Goal: Task Accomplishment & Management: Use online tool/utility

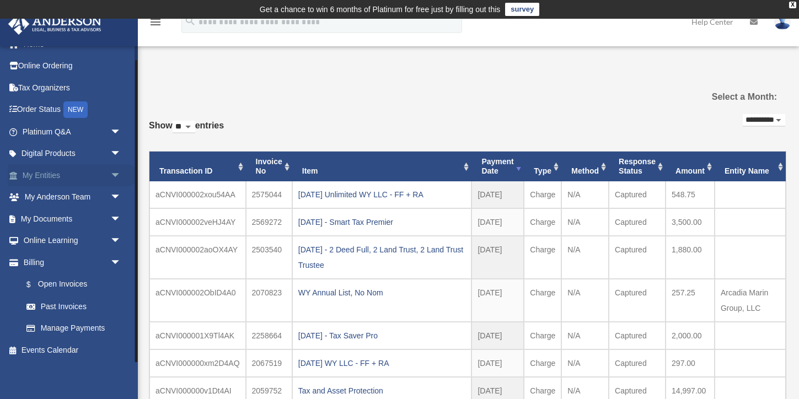
scroll to position [13, 0]
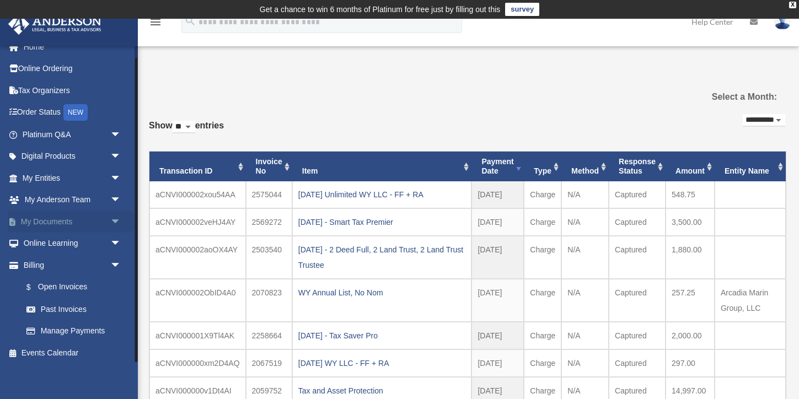
click at [116, 220] on span "arrow_drop_down" at bounding box center [121, 222] width 22 height 23
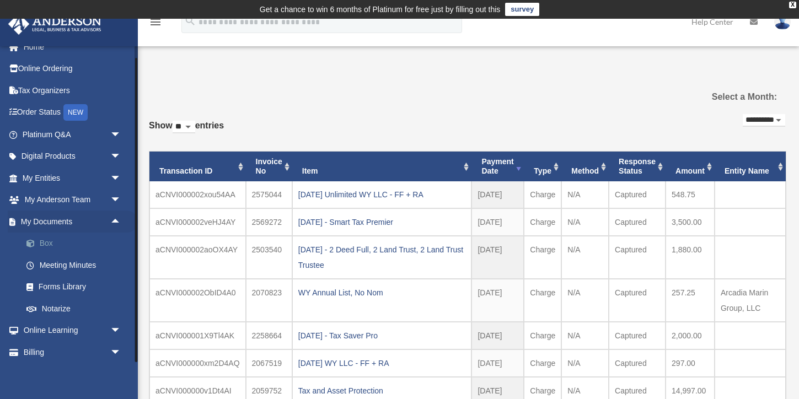
click at [46, 244] on link "Box" at bounding box center [76, 244] width 122 height 22
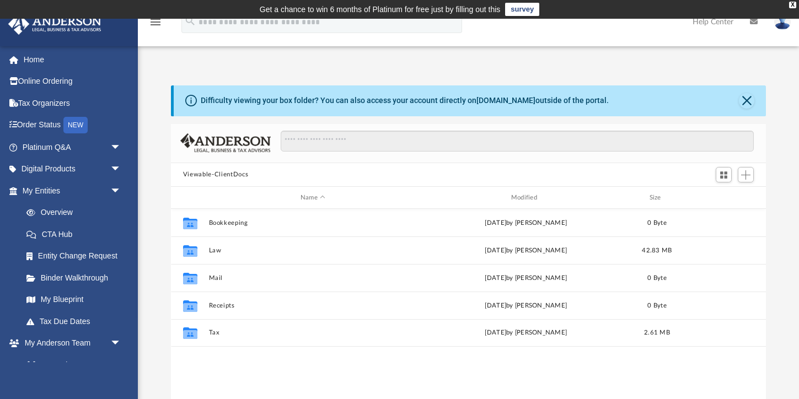
scroll to position [251, 595]
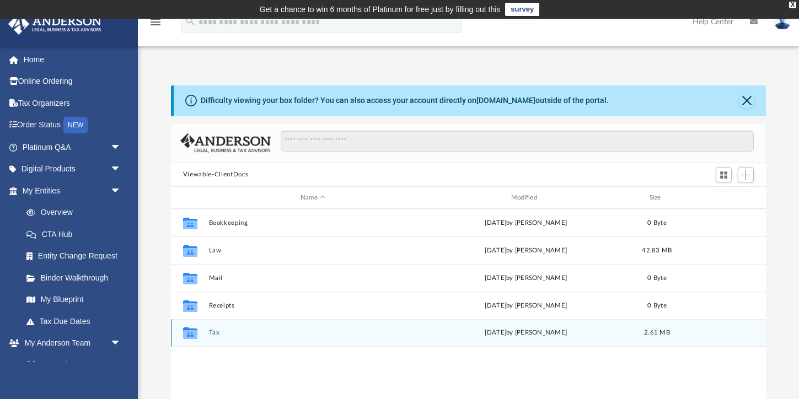
click at [212, 332] on button "Tax" at bounding box center [312, 333] width 208 height 7
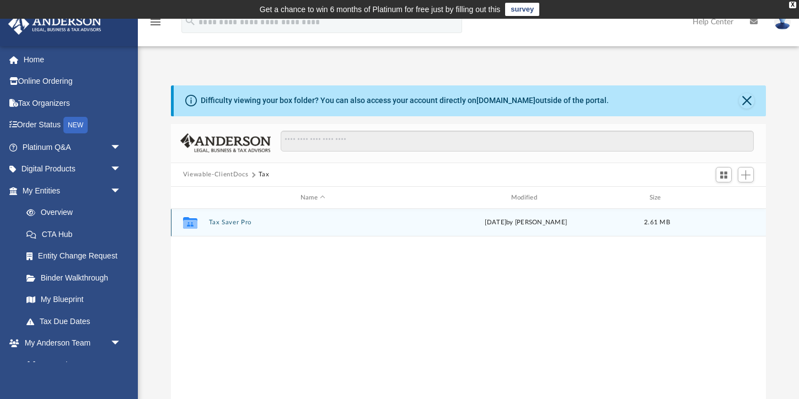
click at [227, 222] on button "Tax Saver Pro" at bounding box center [312, 222] width 208 height 7
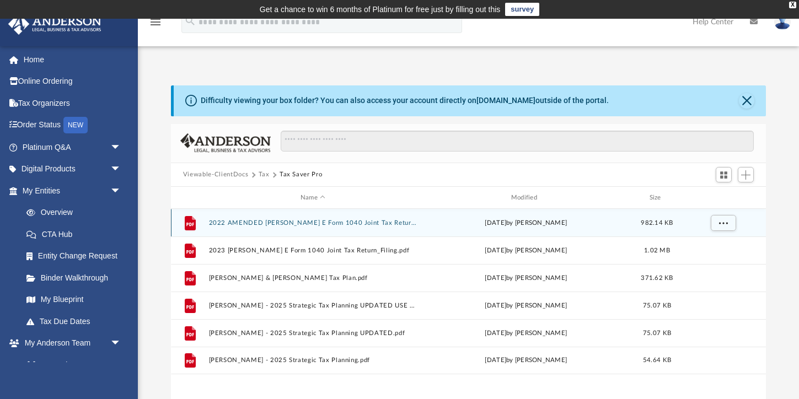
scroll to position [0, 0]
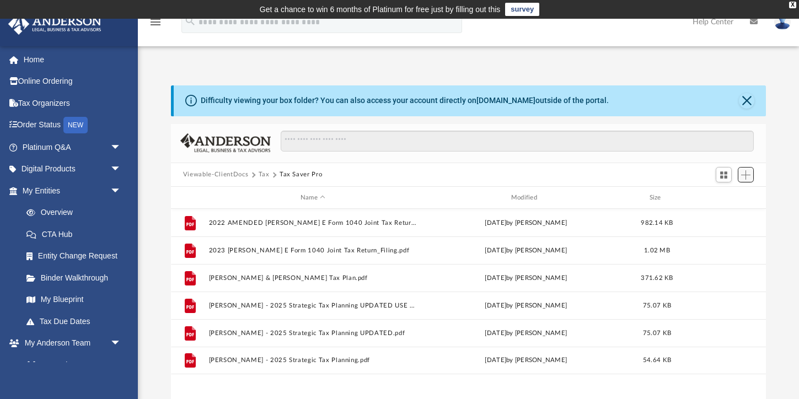
click at [748, 176] on span "Add" at bounding box center [745, 174] width 9 height 9
click at [722, 196] on li "Upload" at bounding box center [729, 197] width 35 height 12
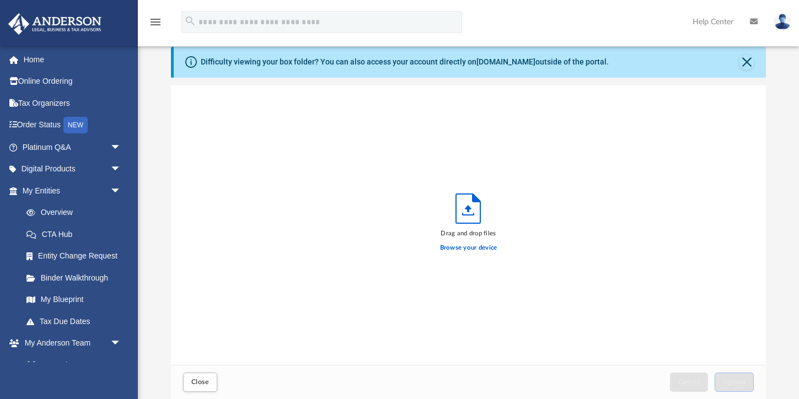
scroll to position [279, 595]
click at [464, 248] on label "Browse your device" at bounding box center [468, 248] width 57 height 10
click at [0, 0] on input "Browse your device" at bounding box center [0, 0] width 0 height 0
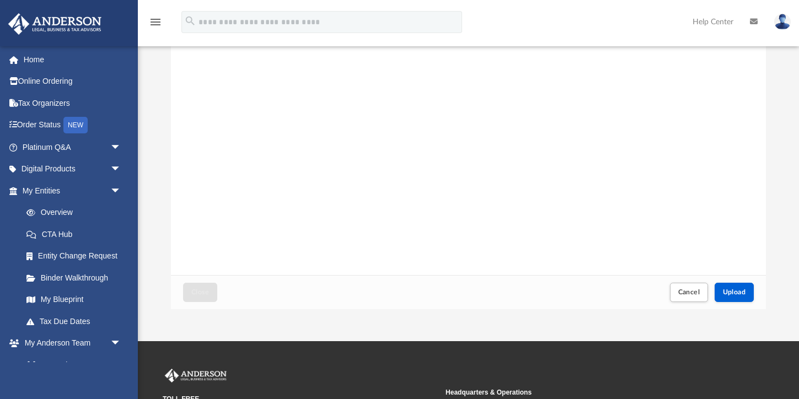
scroll to position [132, 0]
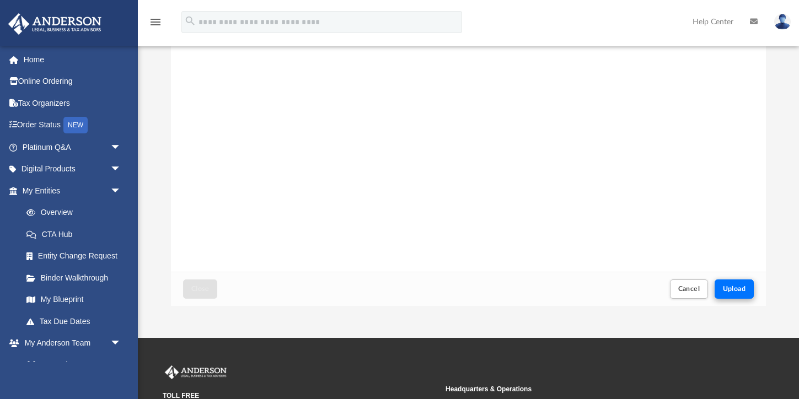
click at [734, 289] on span "Upload" at bounding box center [734, 289] width 23 height 7
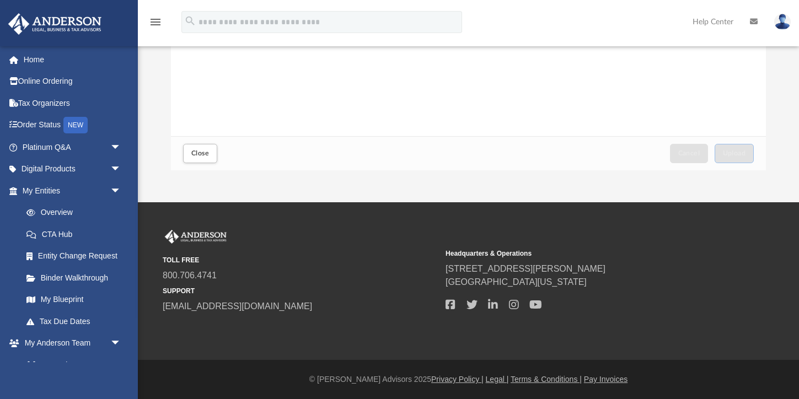
scroll to position [267, 0]
click at [197, 157] on span "Close" at bounding box center [200, 153] width 18 height 7
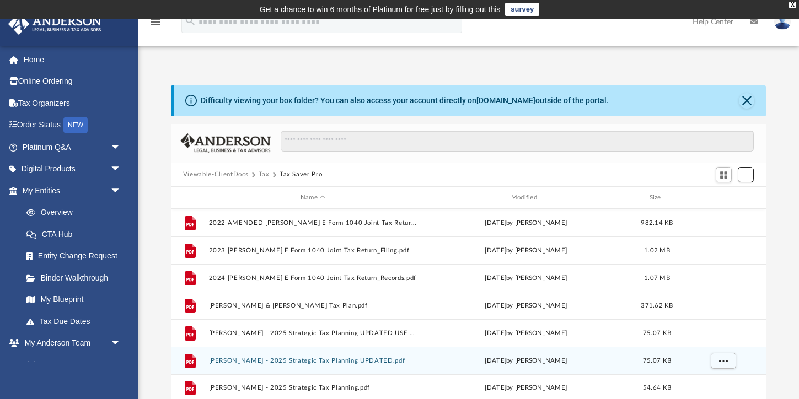
scroll to position [0, 0]
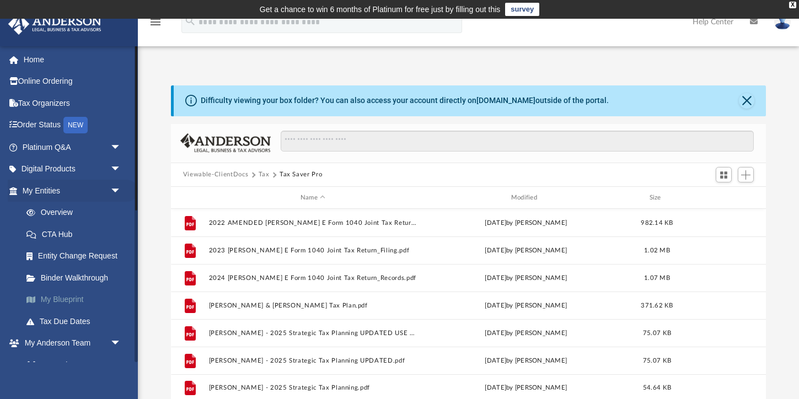
click at [51, 299] on link "My Blueprint" at bounding box center [76, 300] width 122 height 22
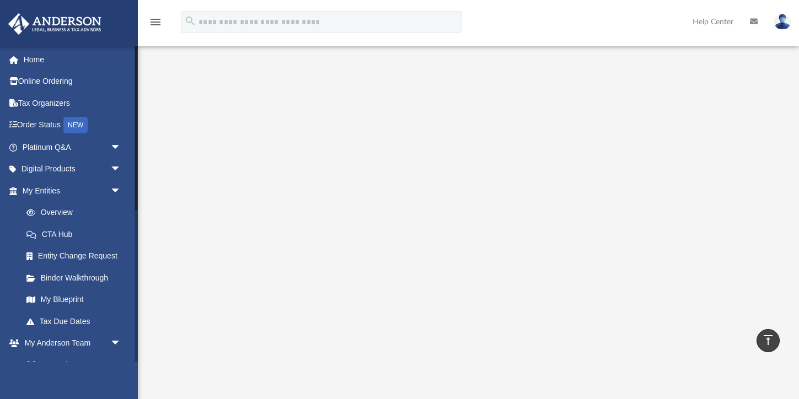
scroll to position [79, 0]
